Goal: Task Accomplishment & Management: Use online tool/utility

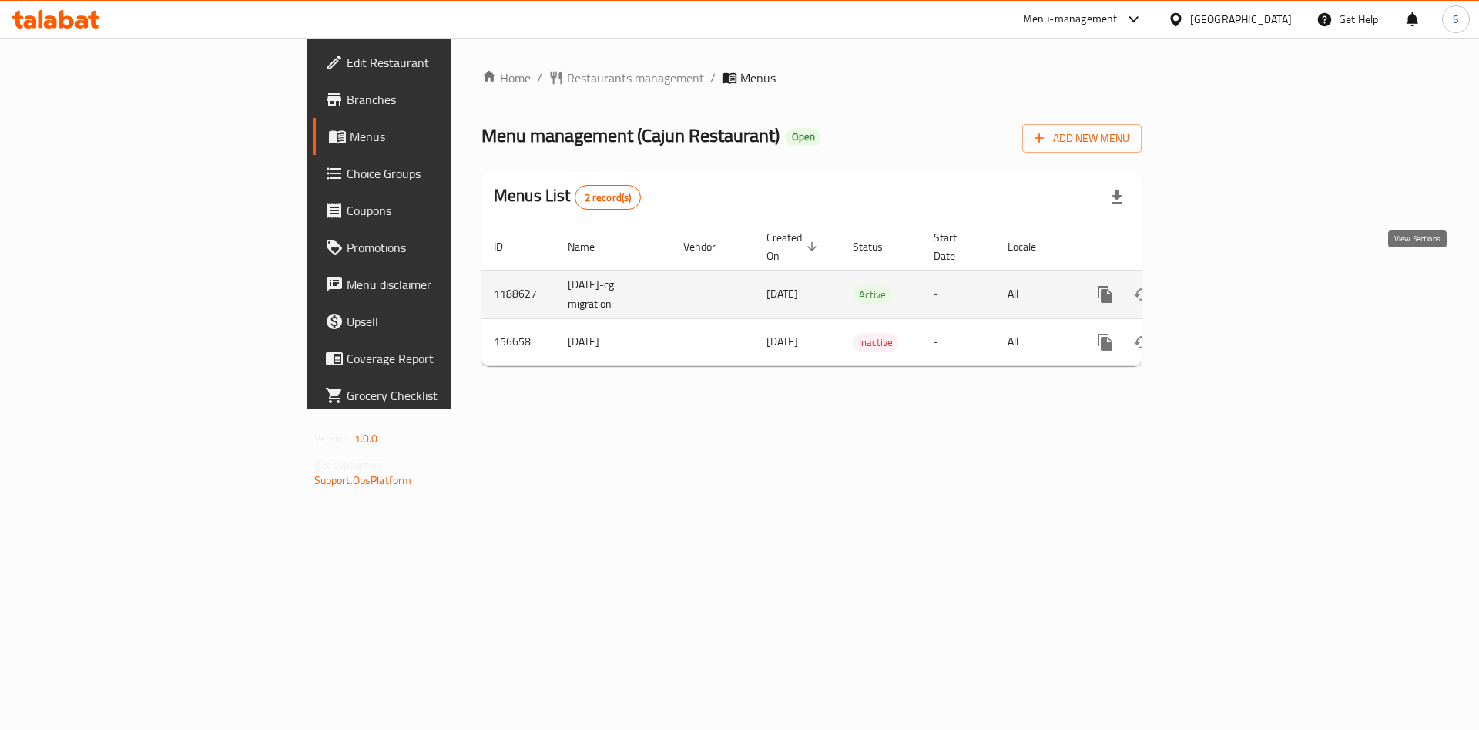
click at [1235, 276] on link "enhanced table" at bounding box center [1216, 294] width 37 height 37
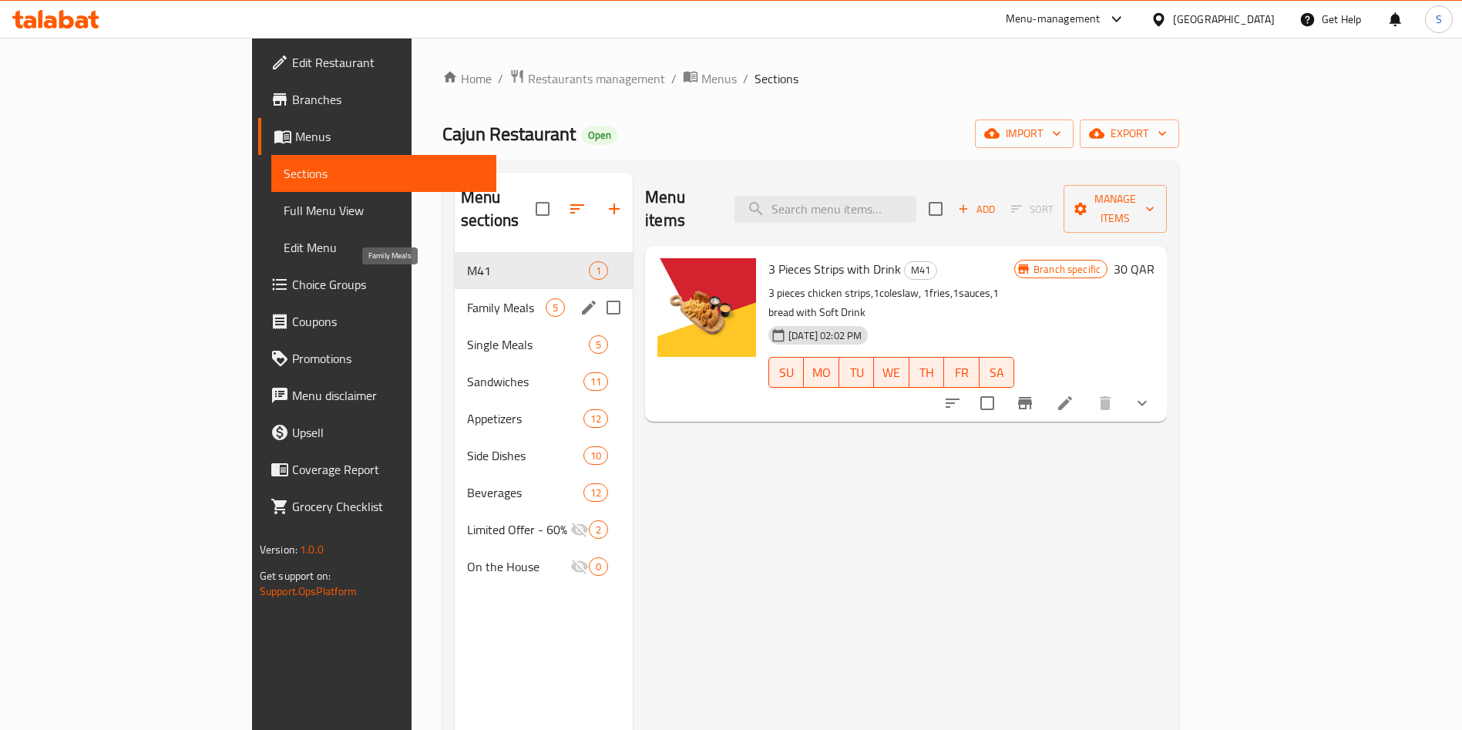
click at [467, 298] on span "Family Meals" at bounding box center [506, 307] width 79 height 18
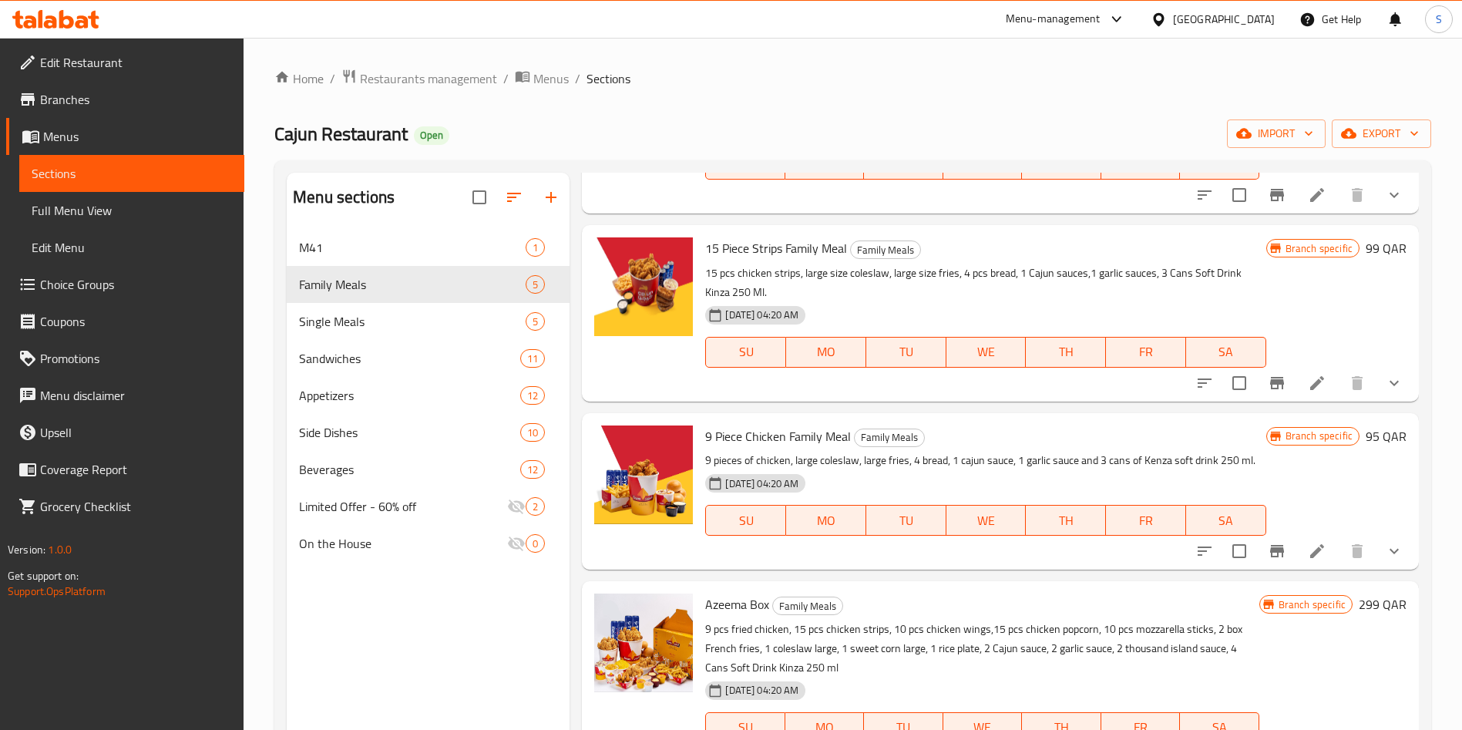
scroll to position [116, 0]
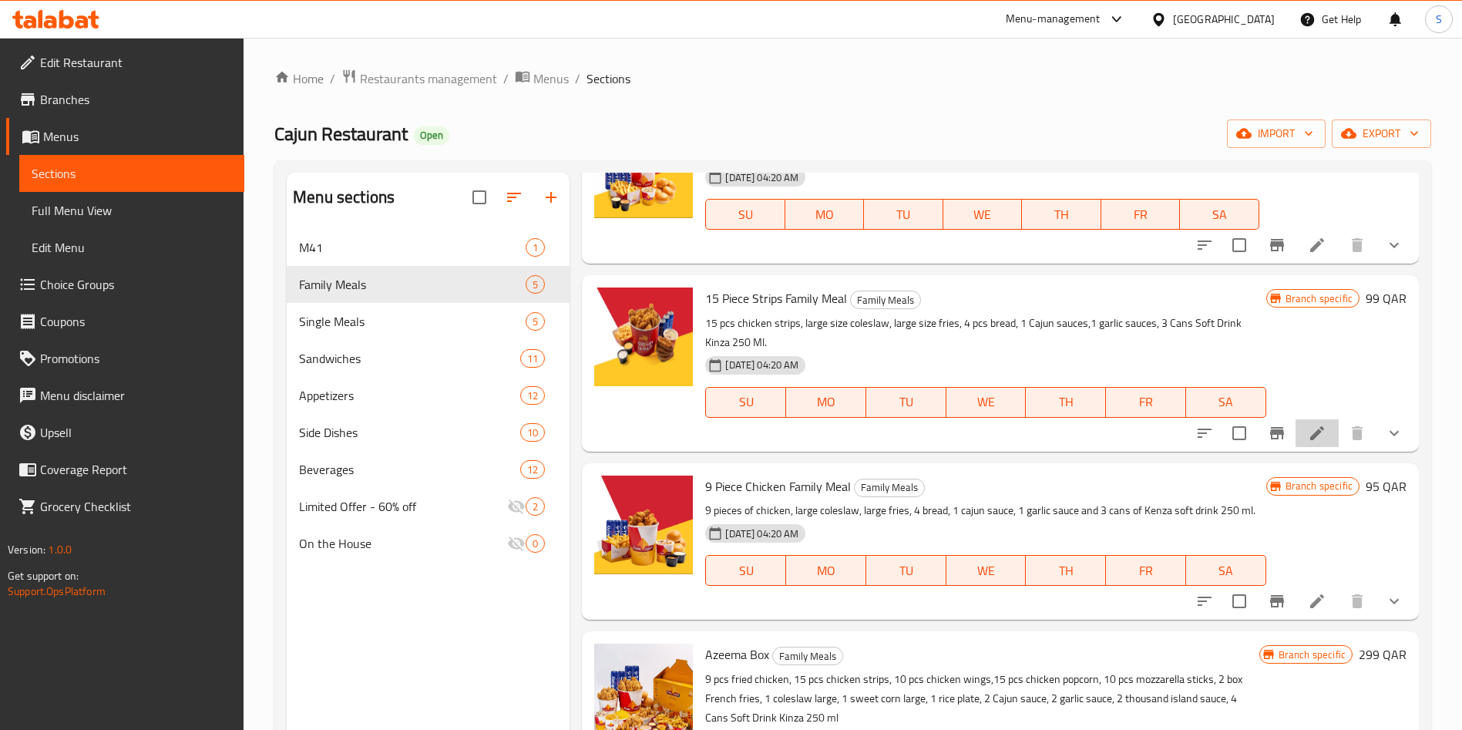
click at [1308, 438] on icon at bounding box center [1317, 433] width 18 height 18
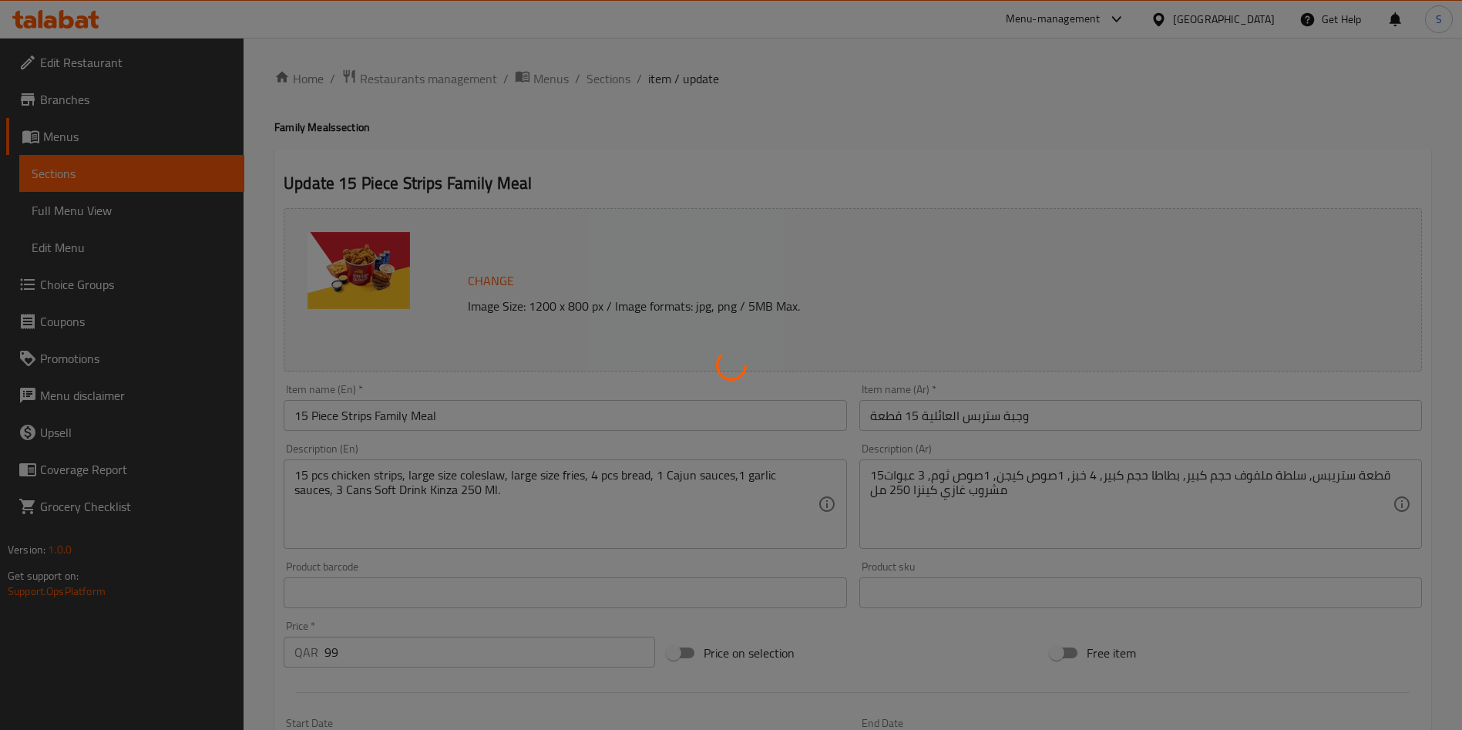
type input "أضف بطاطا [GEOGRAPHIC_DATA]:"
type input "0"
type input "2"
type input "أضف مشروبات غازية:"
type input "0"
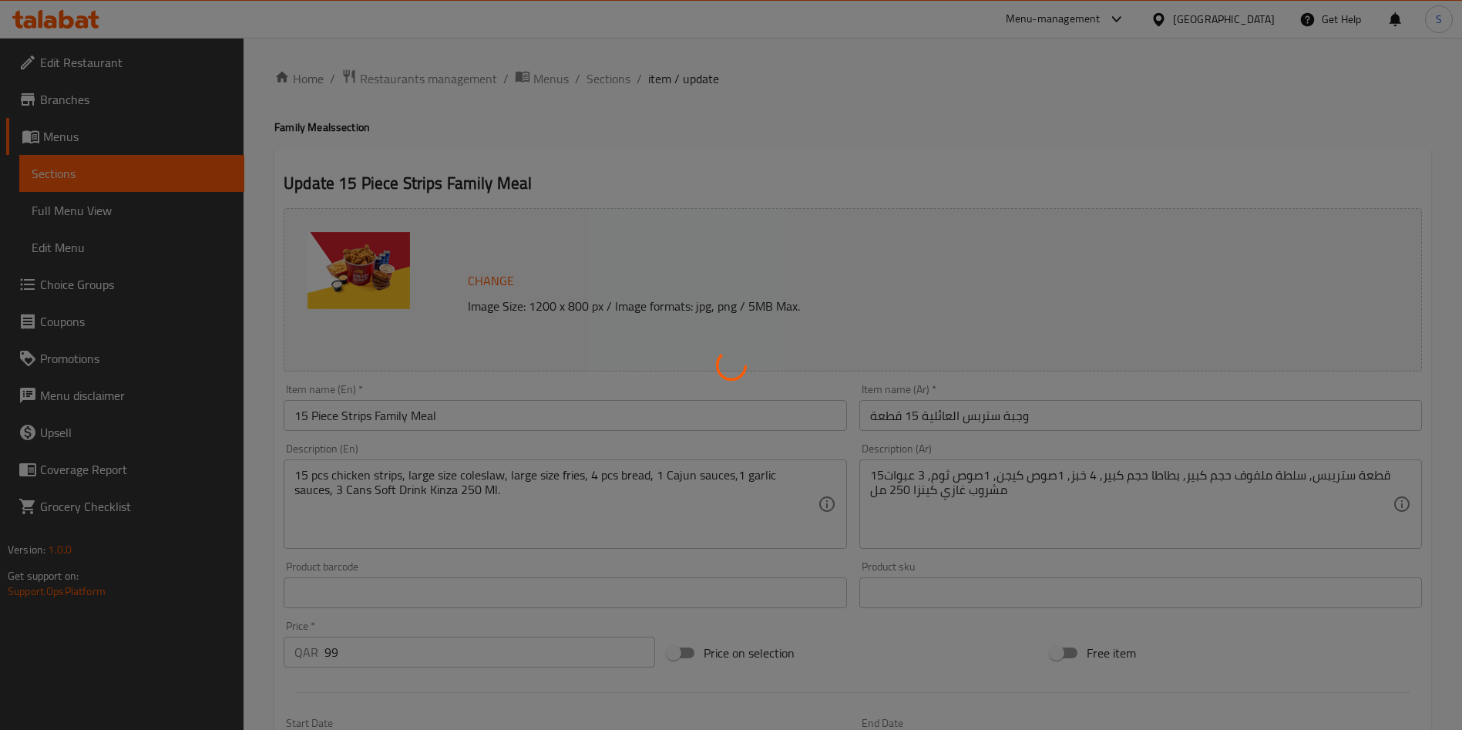
type input "1"
type input "إضافات لوجبة الستربس:"
type input "0"
type input "4"
type input "إضافة إكسترا صوص:"
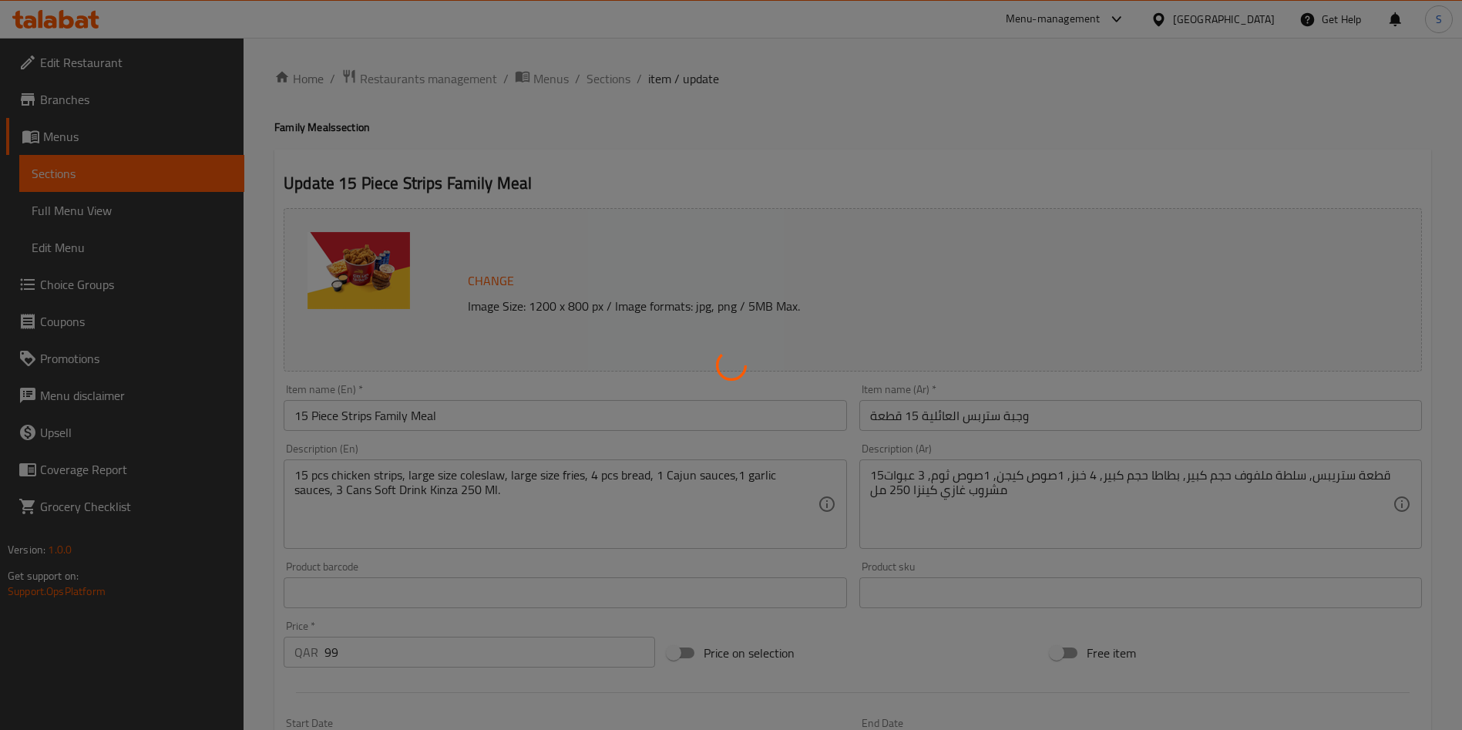
type input "0"
type input "1"
type input "إختيارك من:"
type input "1"
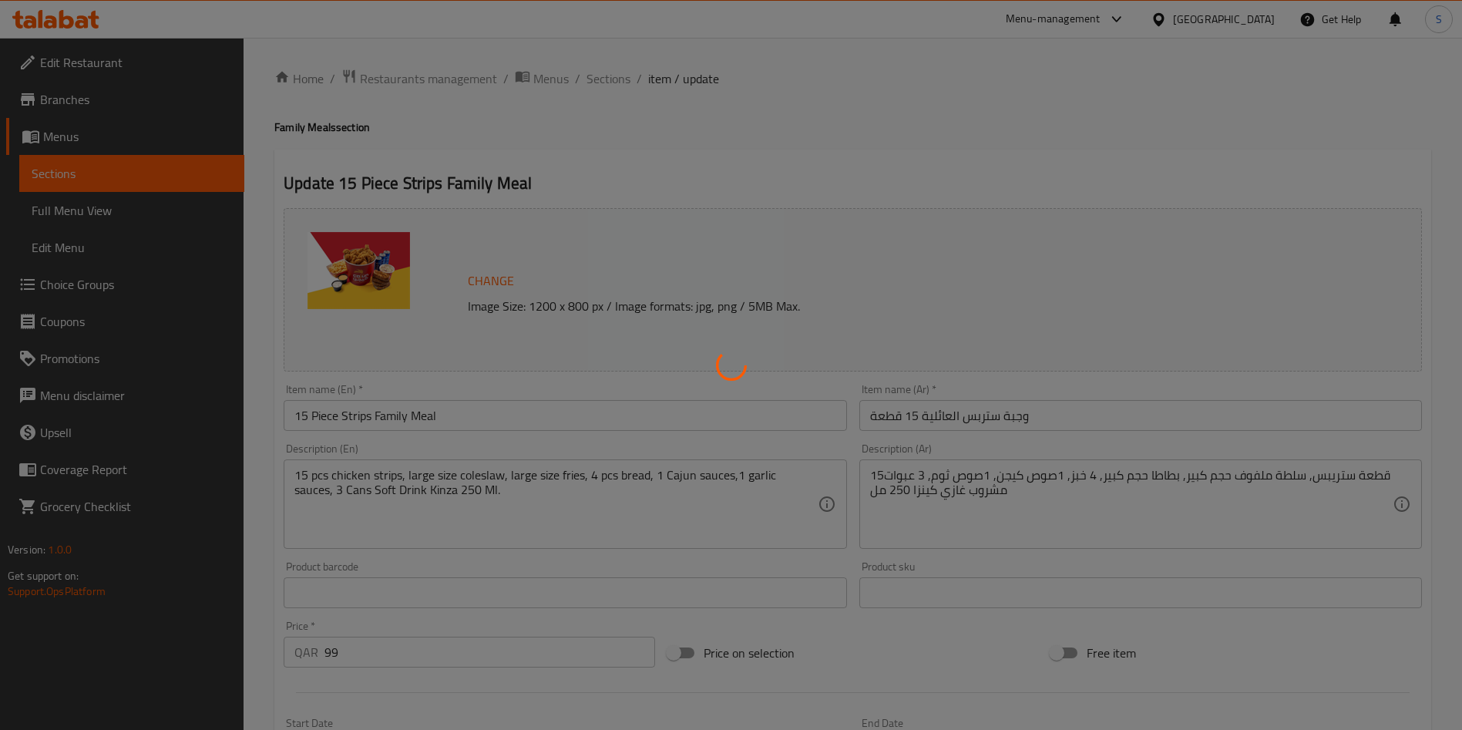
type input "اختيارك من المشروب الغازي"
type input "1"
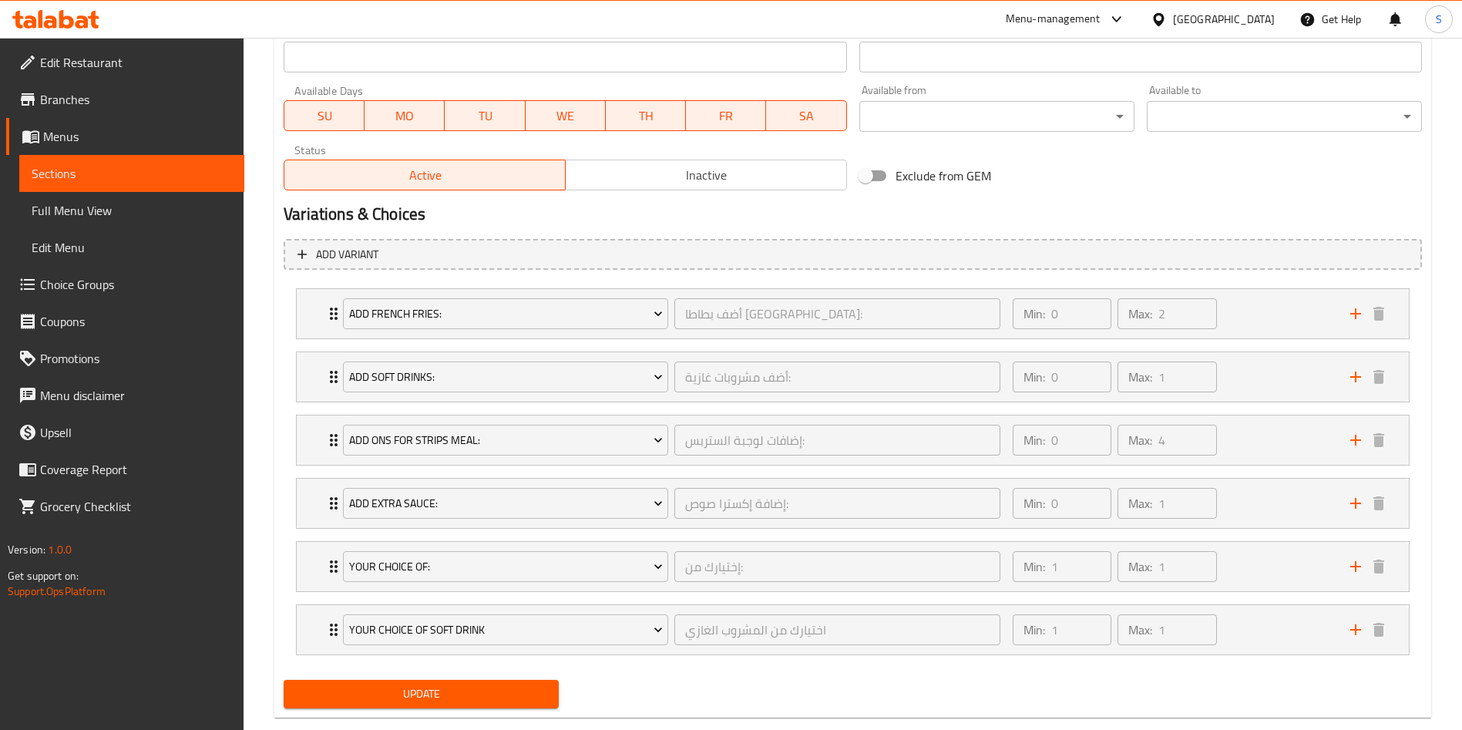
scroll to position [693, 0]
click at [1276, 324] on div "Min: 0 ​ Max: 2 ​" at bounding box center [1171, 311] width 337 height 49
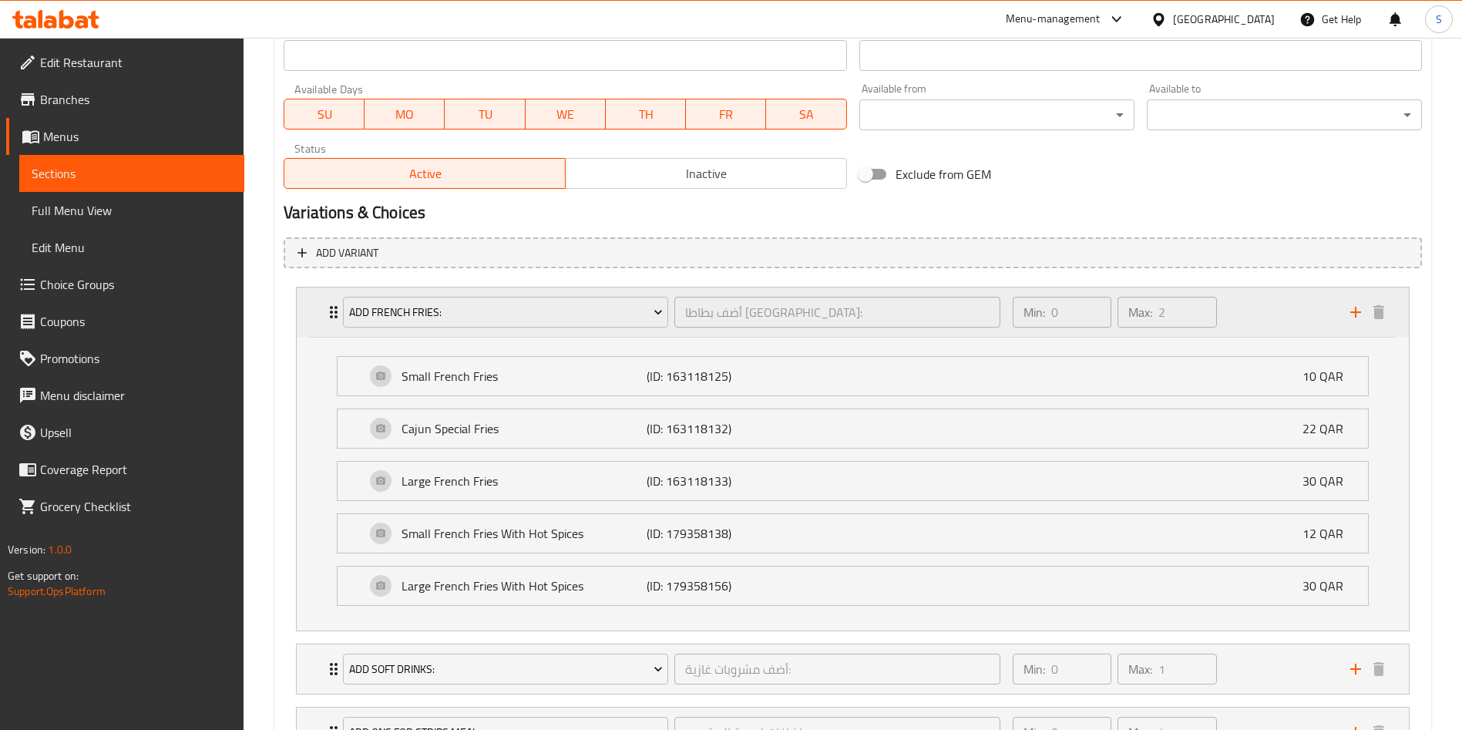
click at [1267, 321] on div "Min: 0 ​ Max: 2 ​" at bounding box center [1171, 311] width 337 height 49
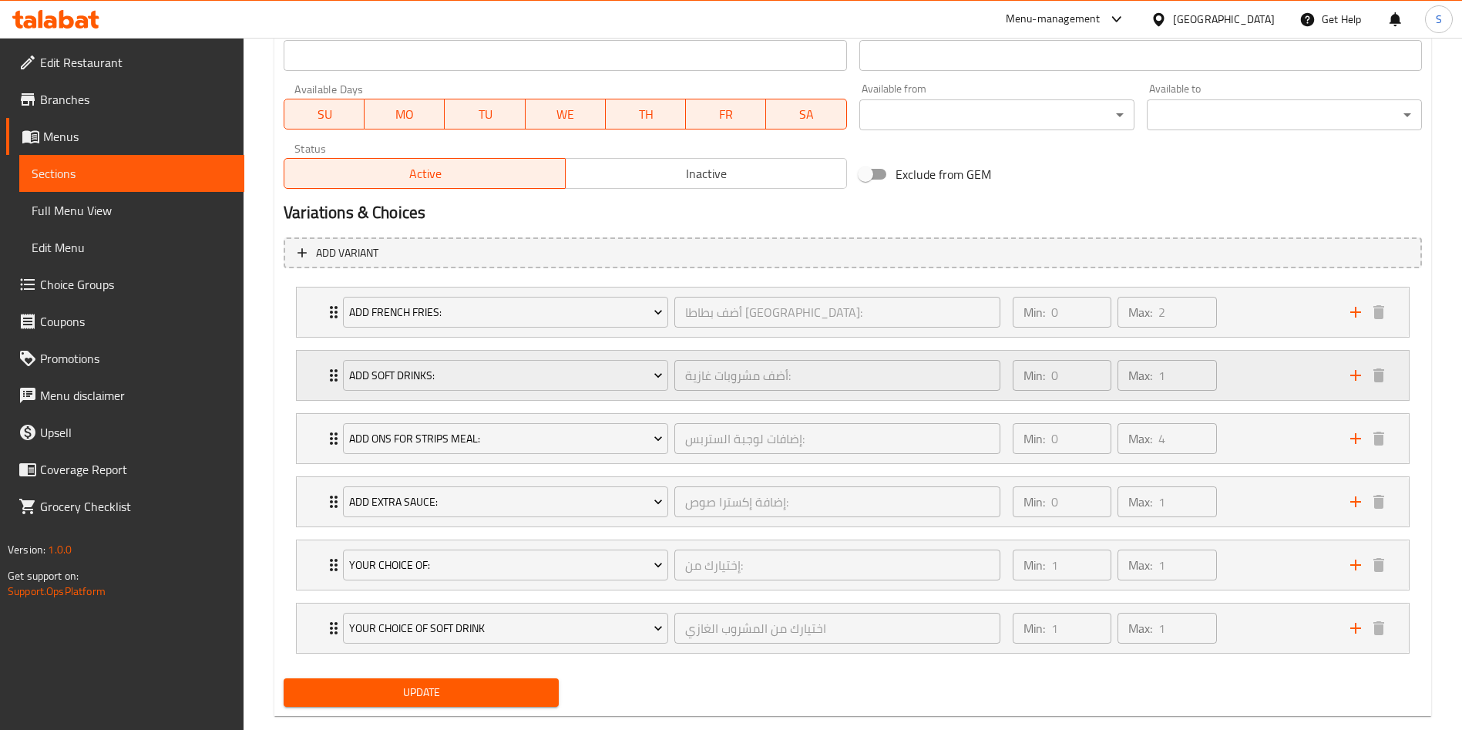
click at [1245, 387] on div "Min: 0 ​ Max: 1 ​" at bounding box center [1171, 375] width 337 height 49
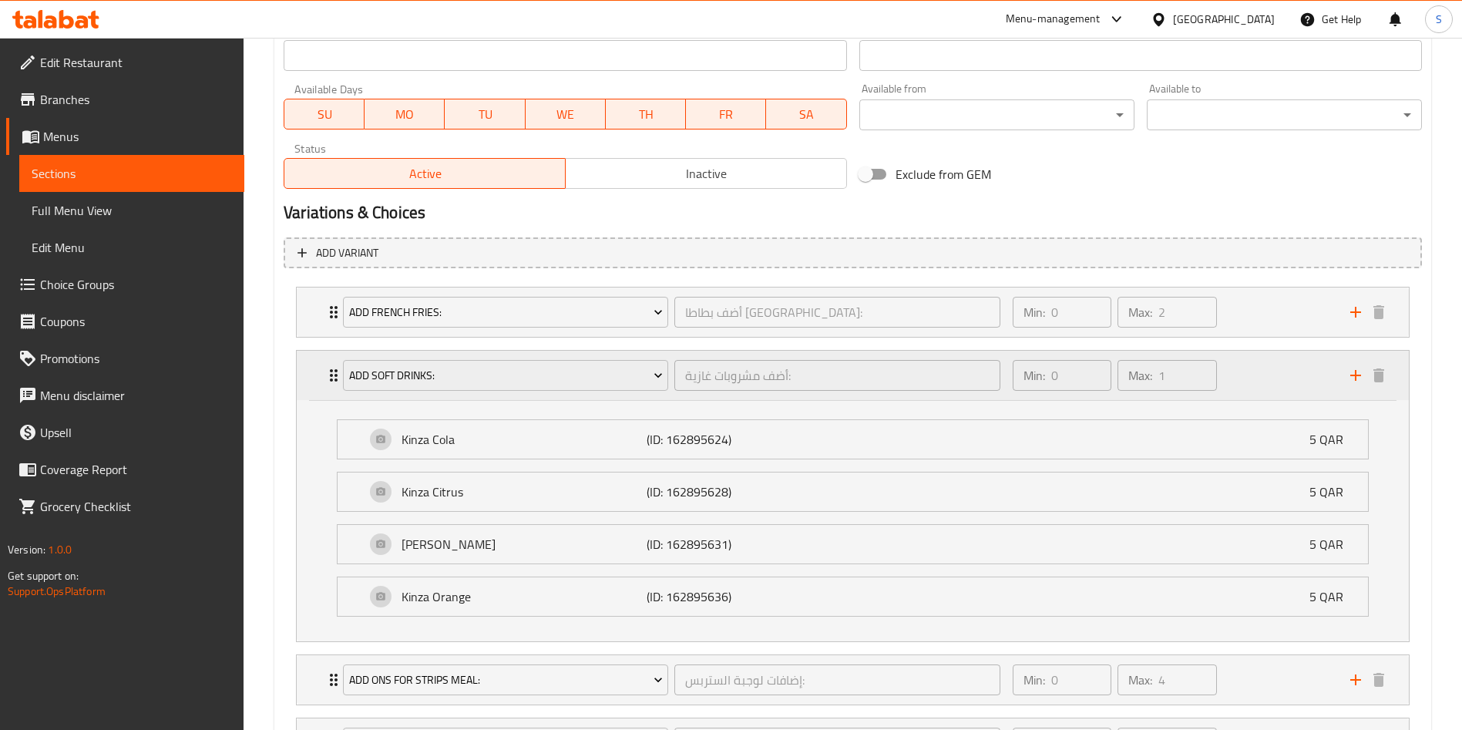
click at [1250, 381] on div "Min: 0 ​ Max: 1 ​" at bounding box center [1171, 375] width 337 height 49
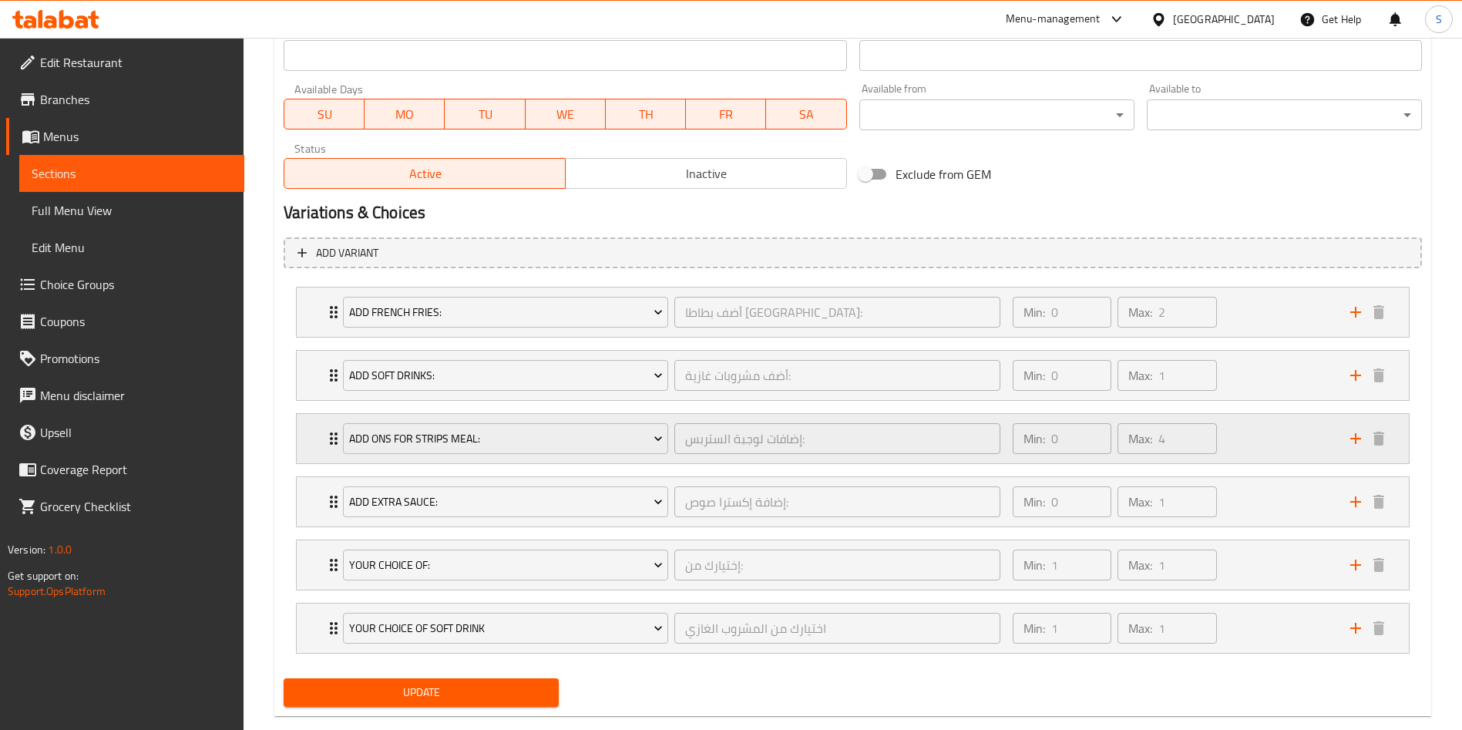
click at [1246, 430] on div "Min: 0 ​ Max: 4 ​" at bounding box center [1171, 438] width 337 height 49
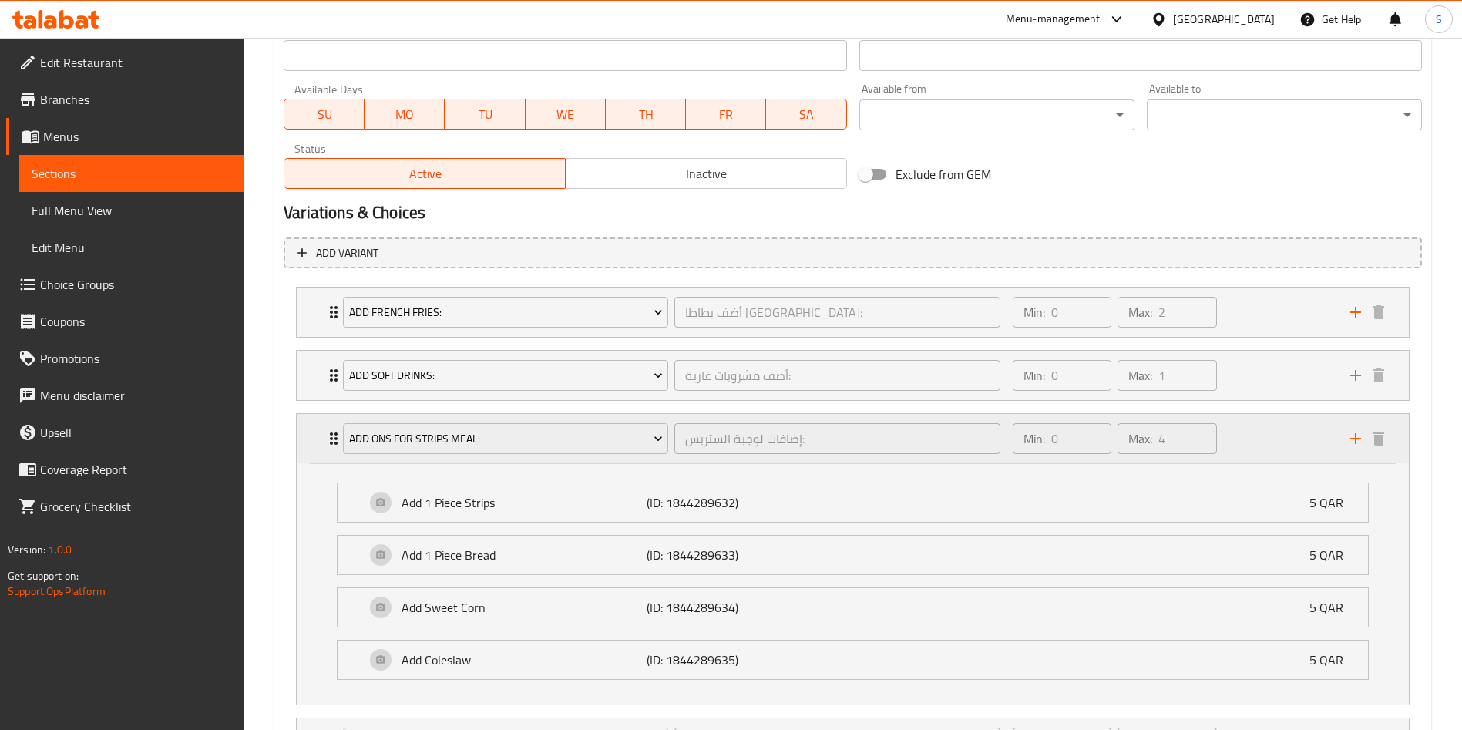
click at [1248, 431] on div "Min: 0 ​ Max: 4 ​" at bounding box center [1171, 438] width 337 height 49
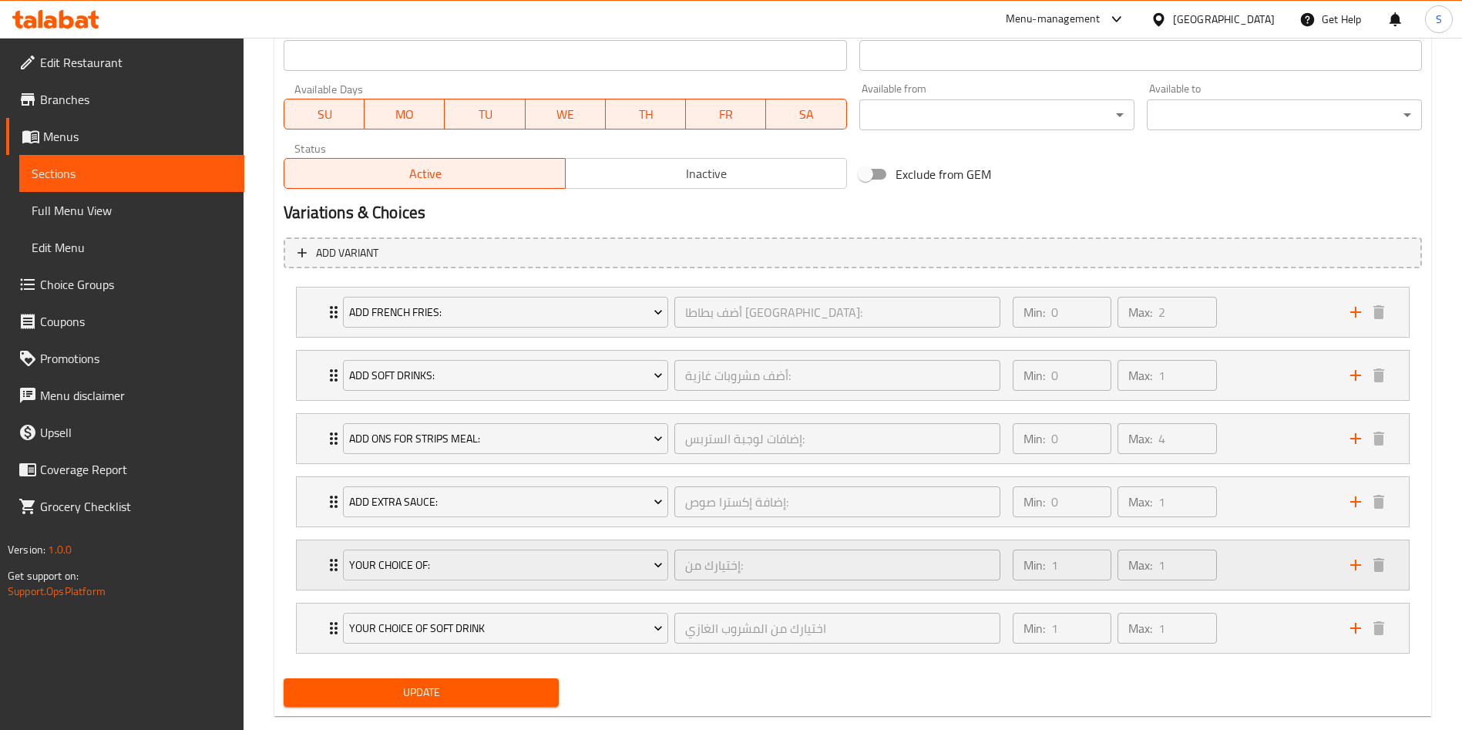
click at [1254, 550] on div "Min: 1 ​ Max: 1 ​" at bounding box center [1171, 564] width 337 height 49
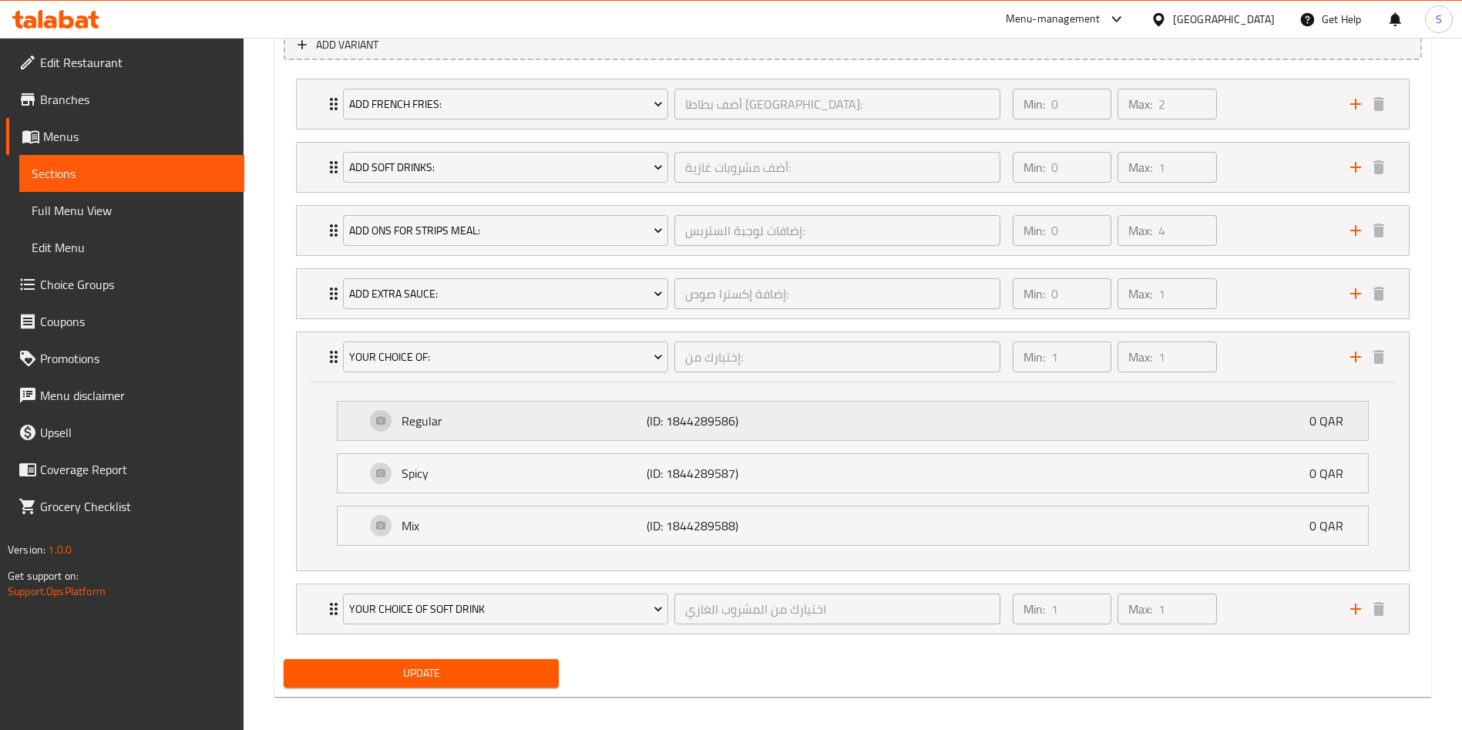
scroll to position [911, 0]
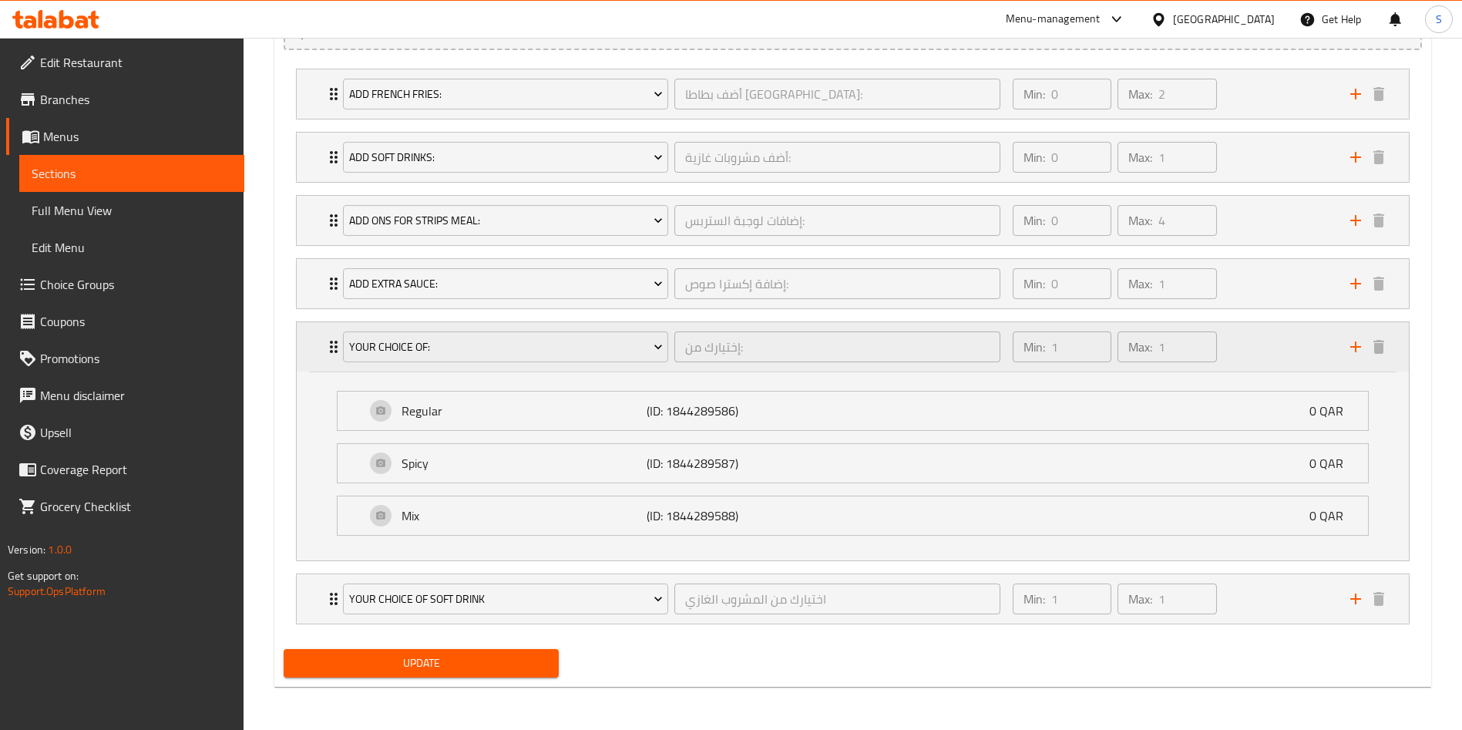
click at [1263, 340] on div "Min: 1 ​ Max: 1 ​" at bounding box center [1171, 346] width 337 height 49
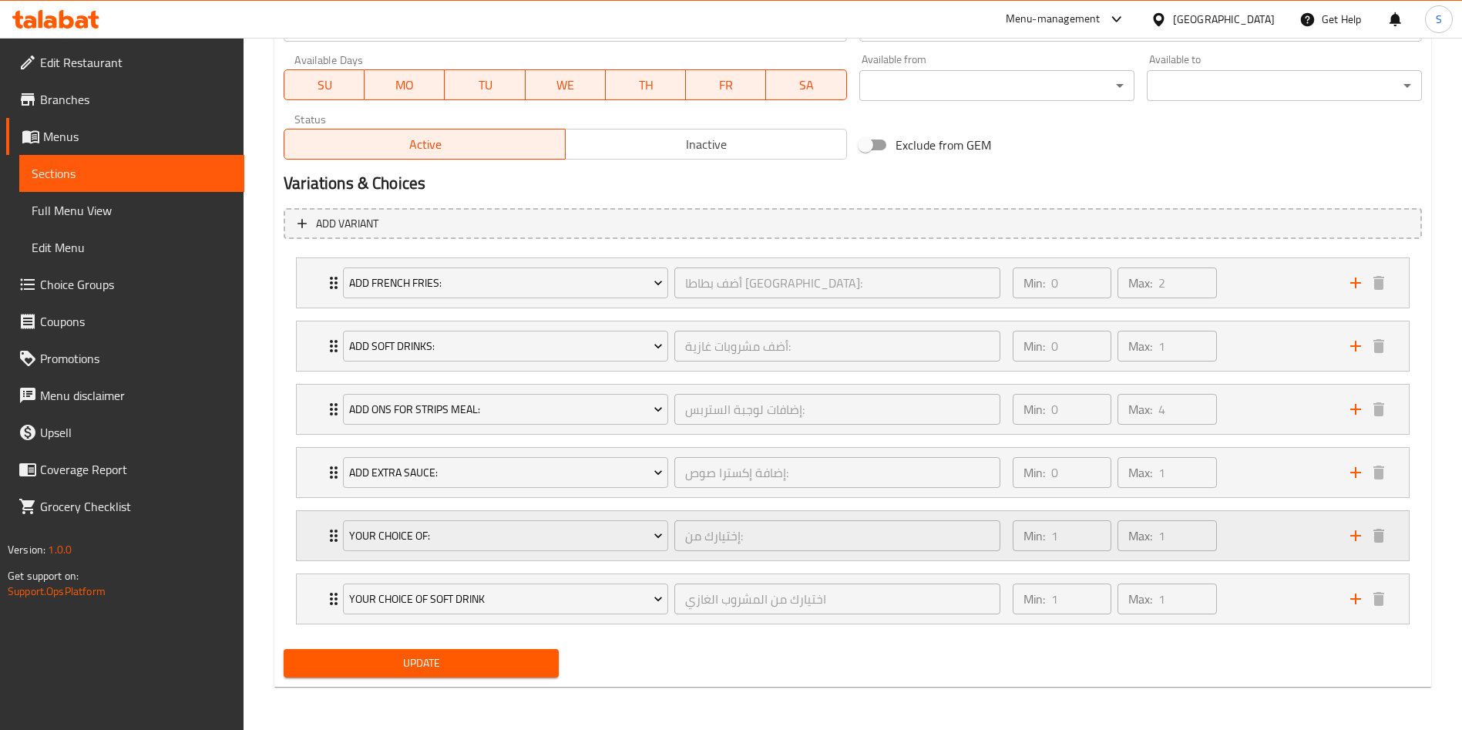
scroll to position [723, 0]
click at [1275, 597] on div "Min: 1 ​ Max: 1 ​" at bounding box center [1171, 598] width 337 height 49
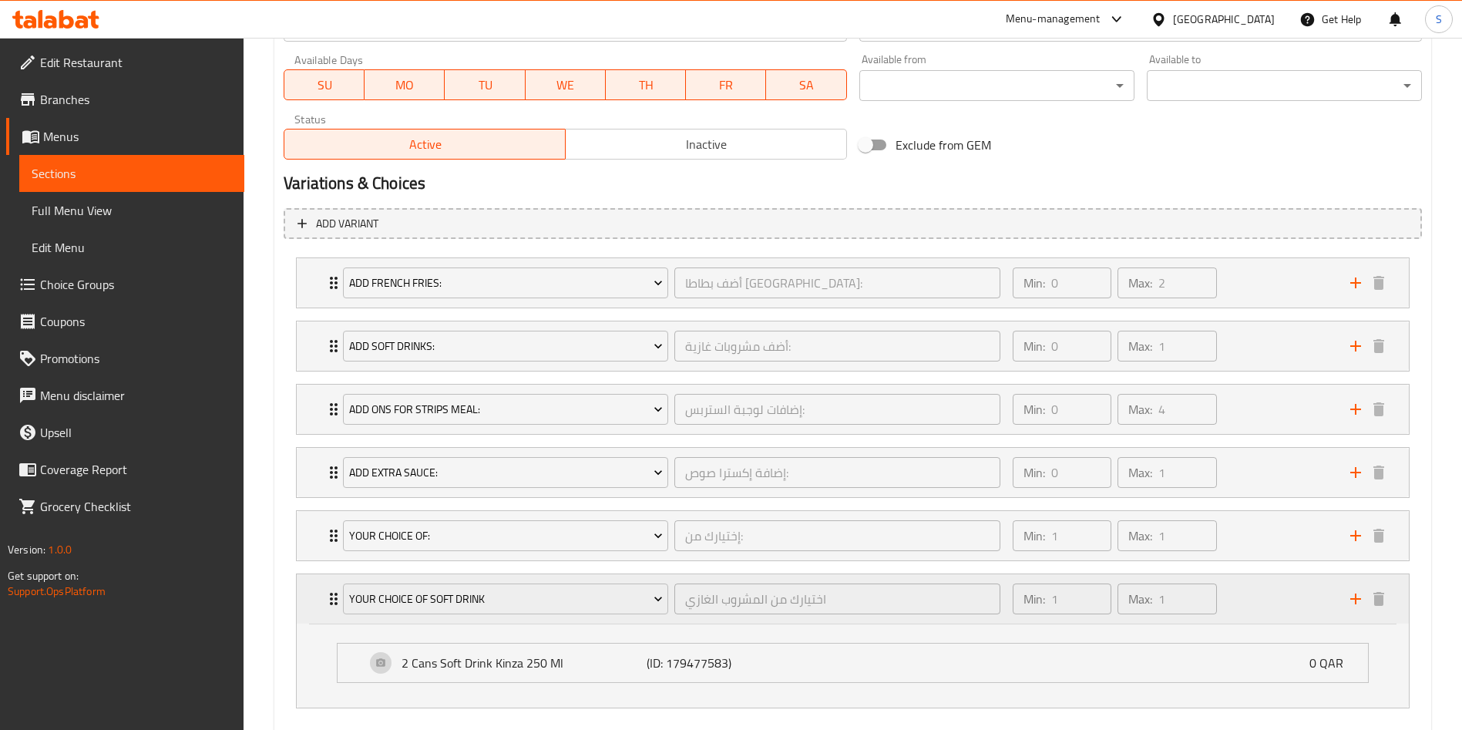
scroll to position [807, 0]
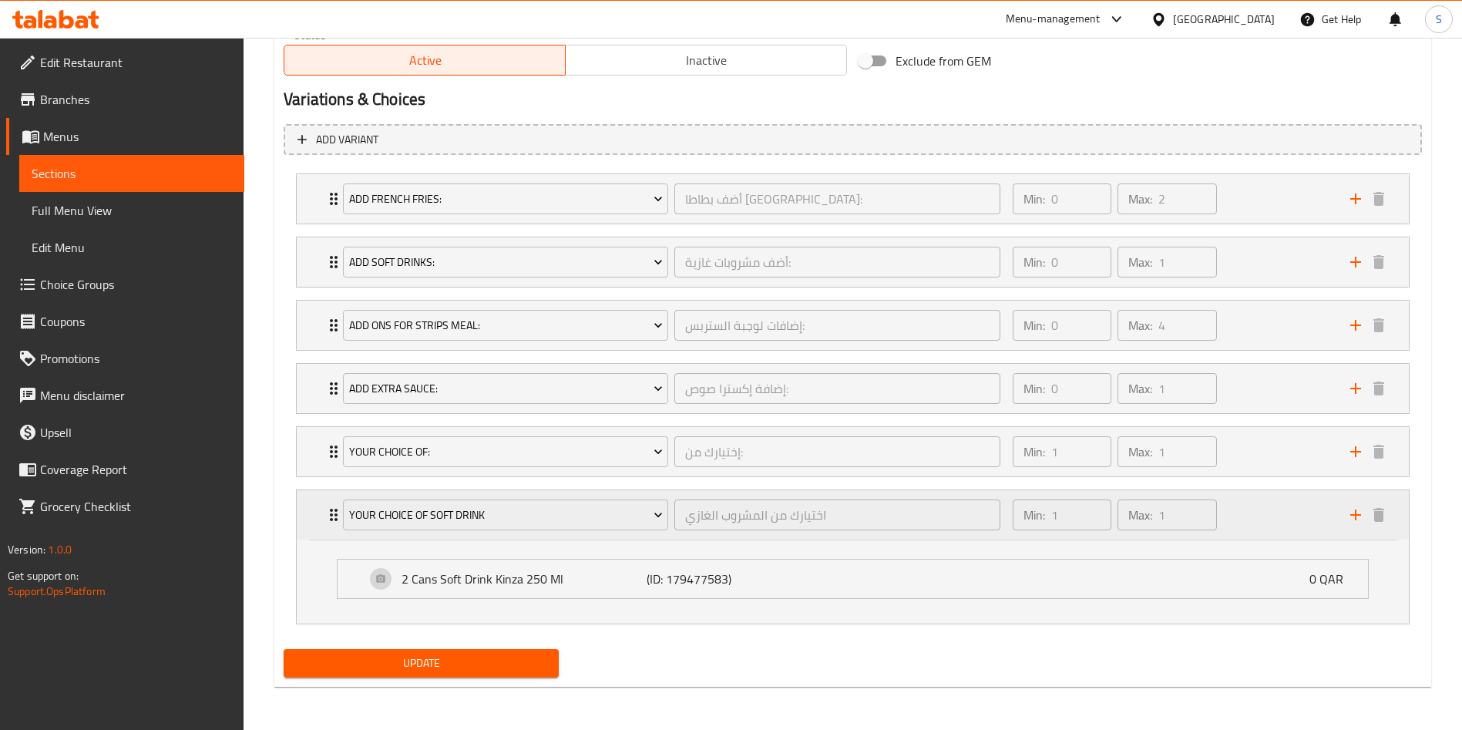
click at [1255, 497] on div "Min: 1 ​ Max: 1 ​" at bounding box center [1171, 514] width 337 height 49
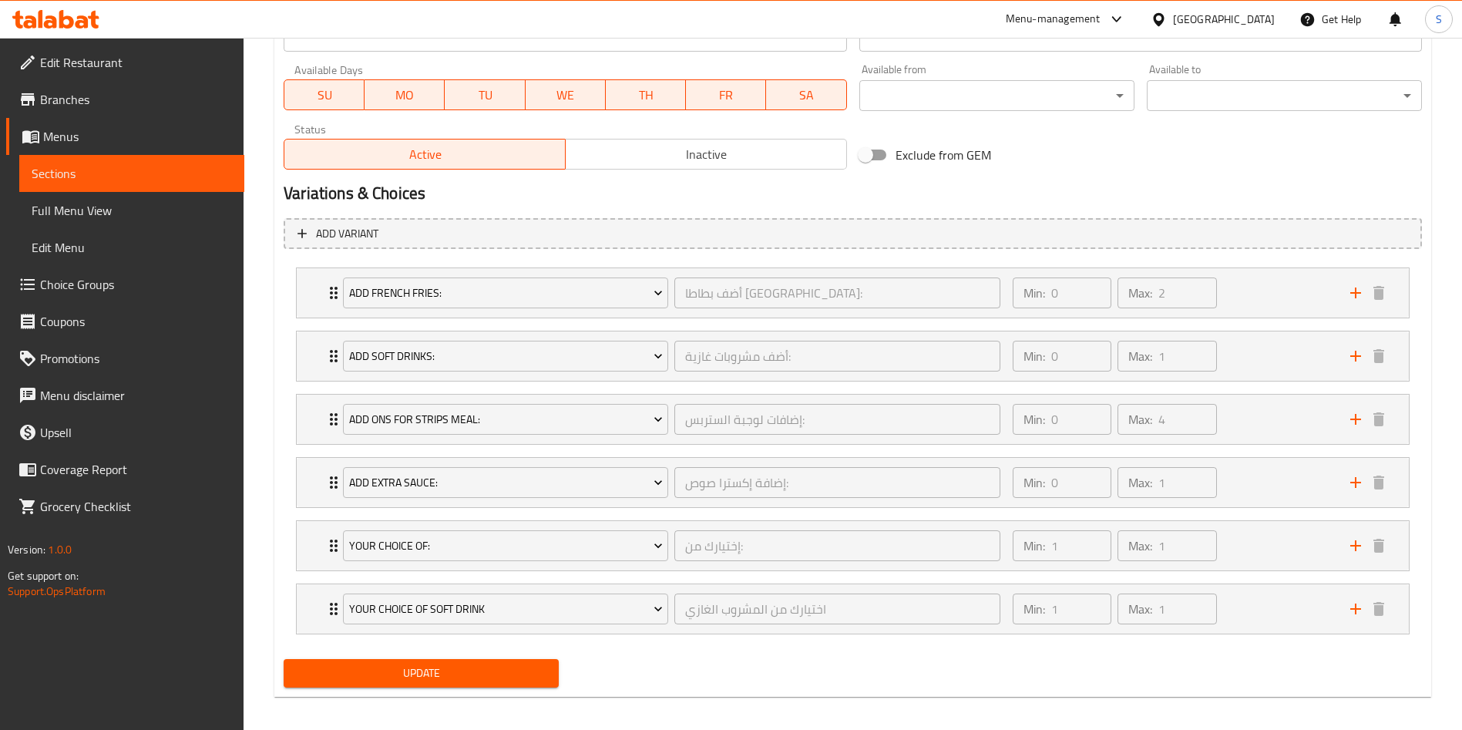
scroll to position [723, 0]
